Goal: Transaction & Acquisition: Purchase product/service

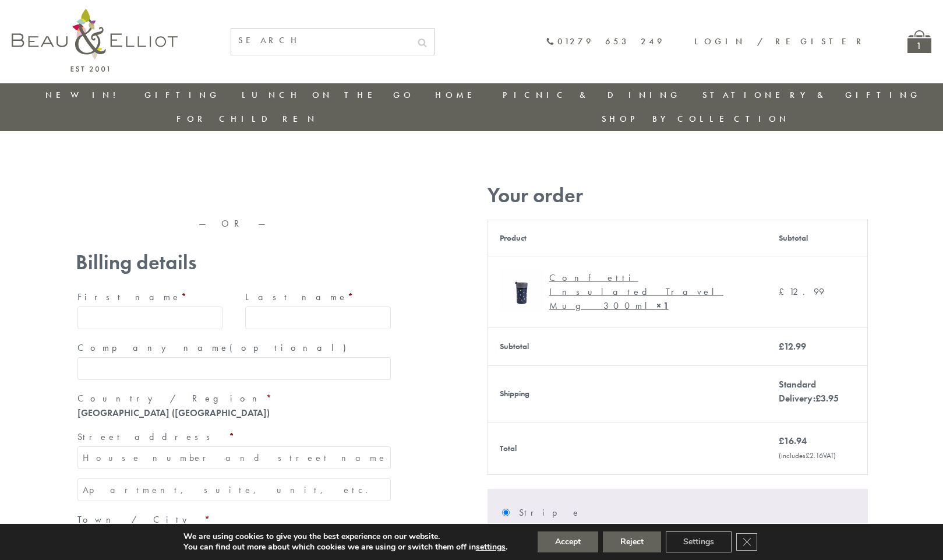
type input "[EMAIL_ADDRESS][DOMAIN_NAME]"
type input "[PERSON_NAME]"
type input "23, [GEOGRAPHIC_DATA], [GEOGRAPHIC_DATA]"
type input "[GEOGRAPHIC_DATA]"
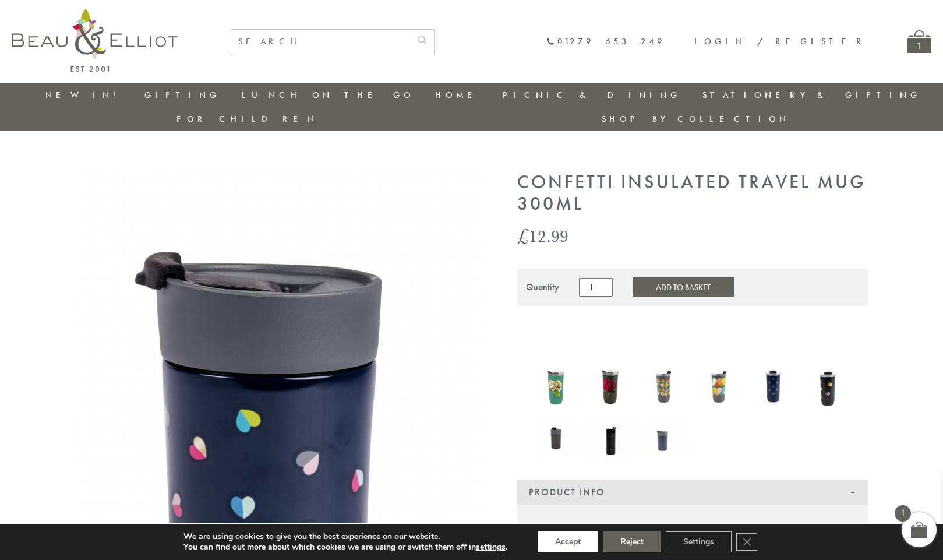
click at [569, 542] on button "Accept" at bounding box center [568, 541] width 61 height 21
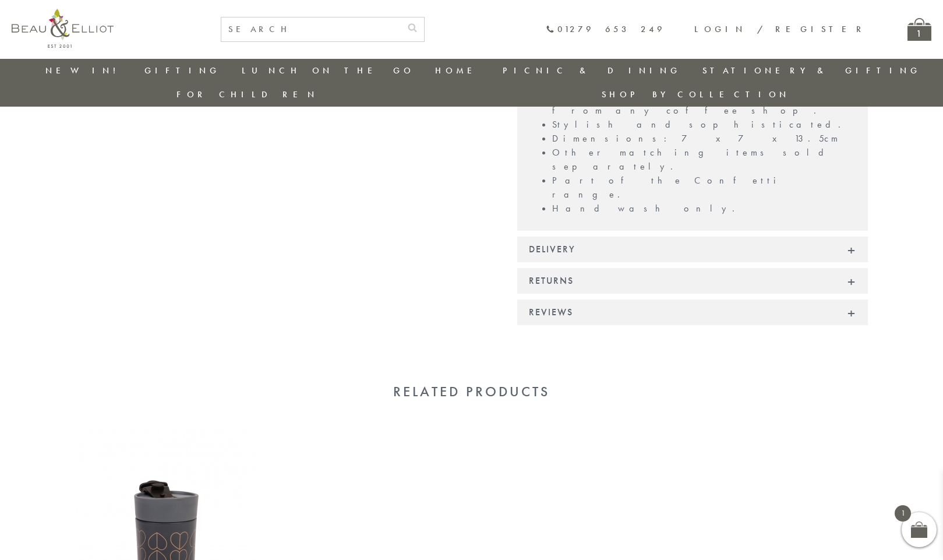
scroll to position [834, 0]
